Goal: Check status: Check status

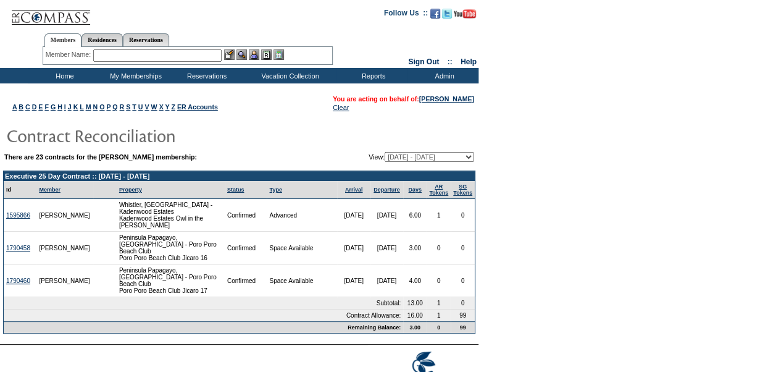
click at [472, 157] on select "[DATE] - [DATE] [DATE] - [DATE] [DATE] - [DATE] [DATE] - [DATE] [DATE] - [DATE]…" at bounding box center [430, 157] width 90 height 10
click at [531, 273] on form "Follow Us ::" at bounding box center [388, 203] width 776 height 406
click at [469, 156] on select "01/18/07 - 01/31/08 02/01/08 - 08/31/08 09/01/08 - 08/31/09 09/01/09 - 08/31/10…" at bounding box center [430, 157] width 90 height 10
select select "128719"
click at [385, 152] on select "01/18/07 - 01/31/08 02/01/08 - 08/31/08 09/01/08 - 08/31/09 09/01/09 - 08/31/10…" at bounding box center [430, 157] width 90 height 10
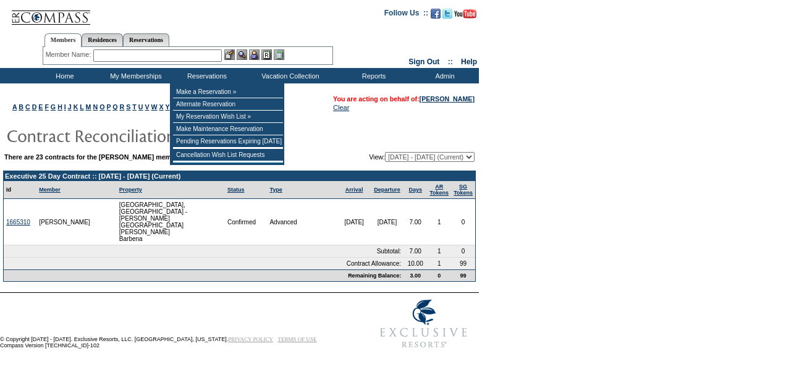
click at [211, 52] on input "text" at bounding box center [157, 55] width 128 height 12
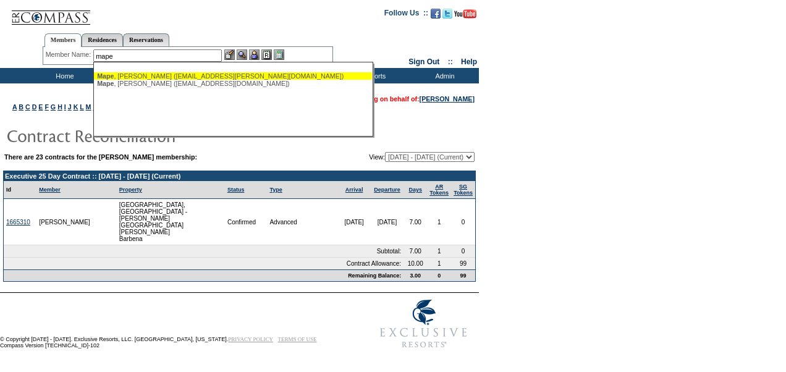
click at [167, 76] on div "[PERSON_NAME] ([EMAIL_ADDRESS][PERSON_NAME][DOMAIN_NAME])" at bounding box center [233, 75] width 272 height 7
type input "[PERSON_NAME] ([EMAIL_ADDRESS][PERSON_NAME][DOMAIN_NAME])"
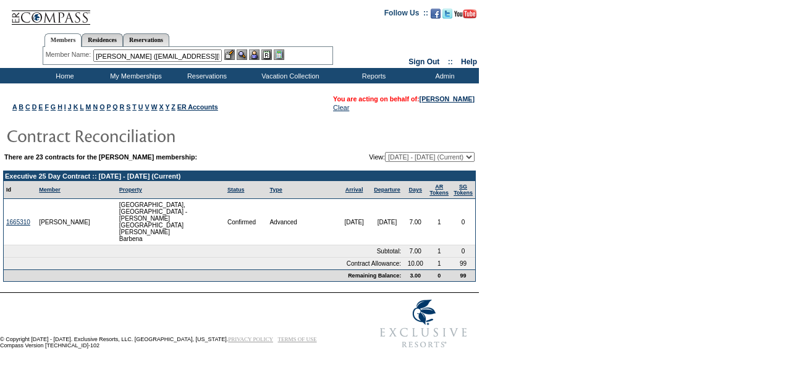
click at [243, 54] on img at bounding box center [242, 54] width 10 height 10
